Goal: Task Accomplishment & Management: Manage account settings

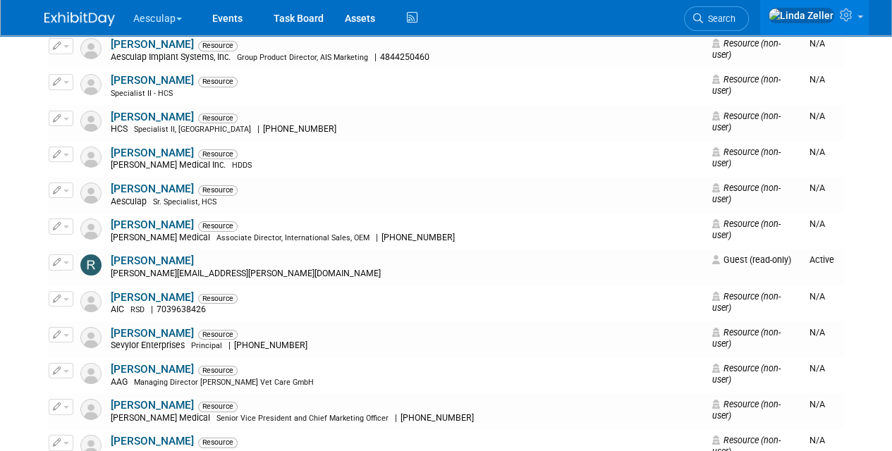
scroll to position [13321, 0]
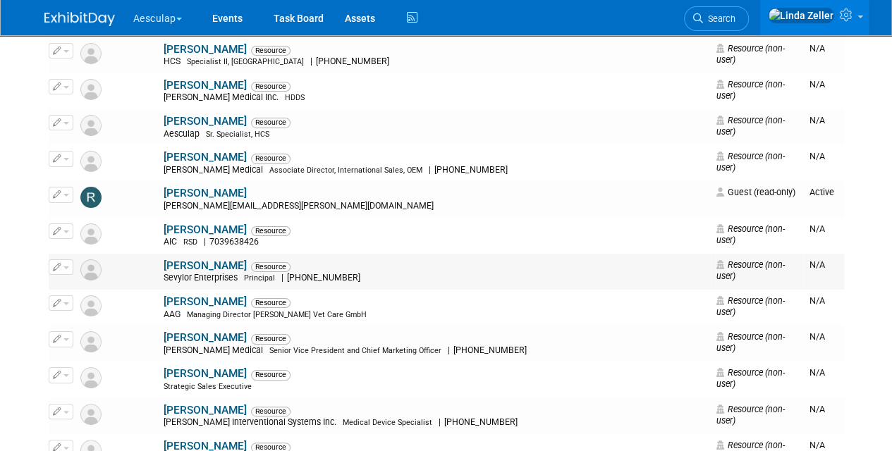
click at [164, 259] on link "[PERSON_NAME]" at bounding box center [205, 265] width 83 height 13
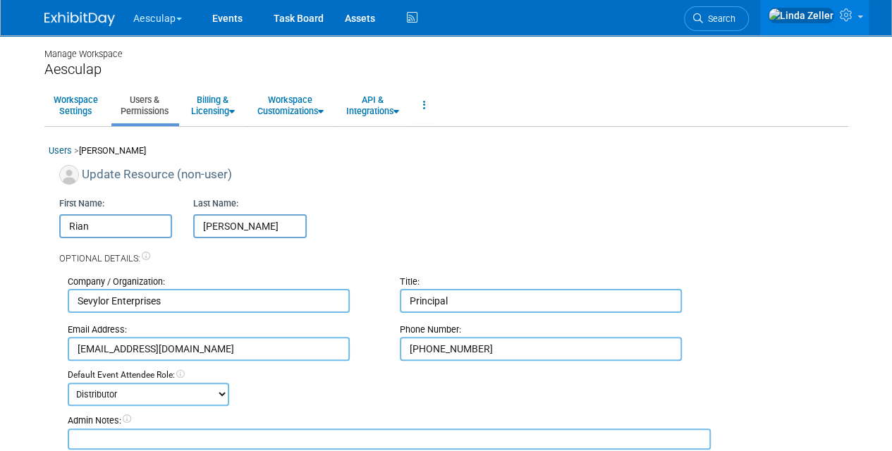
drag, startPoint x: 200, startPoint y: 347, endPoint x: 25, endPoint y: 357, distance: 175.8
click at [25, 357] on body "Aesculap Explore: My Workspaces 4 Go to Workspace:" at bounding box center [446, 225] width 892 height 451
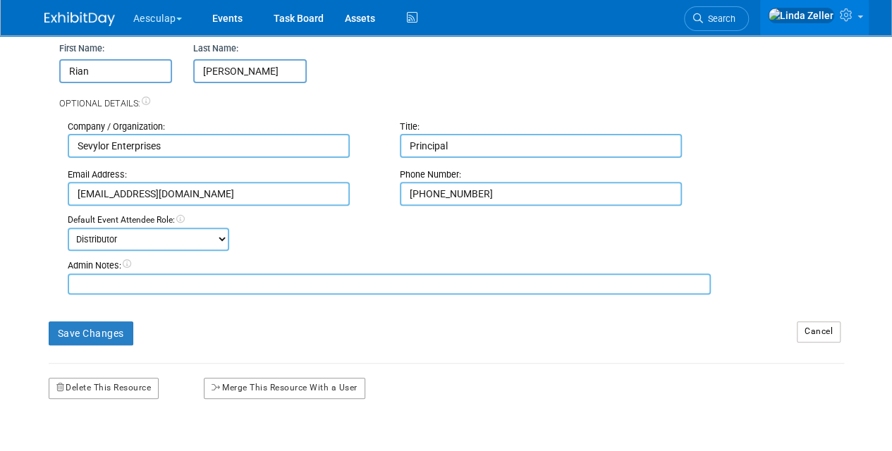
scroll to position [211, 0]
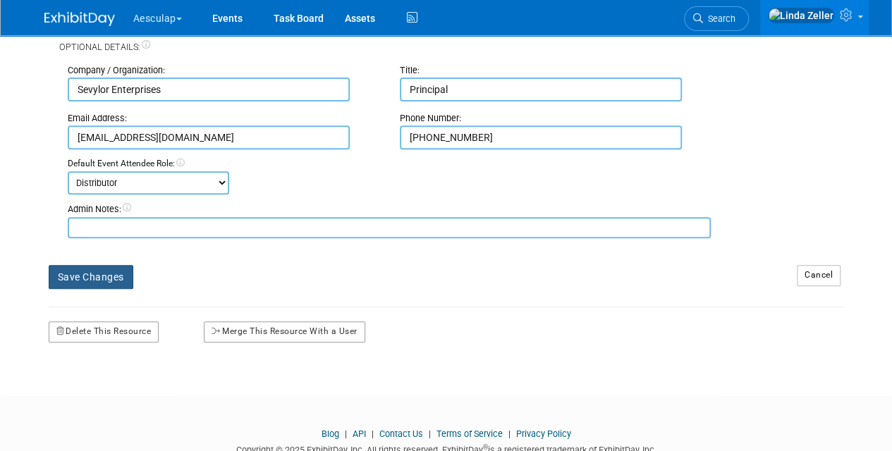
click at [92, 273] on button "Save Changes" at bounding box center [91, 277] width 85 height 24
